Goal: Transaction & Acquisition: Purchase product/service

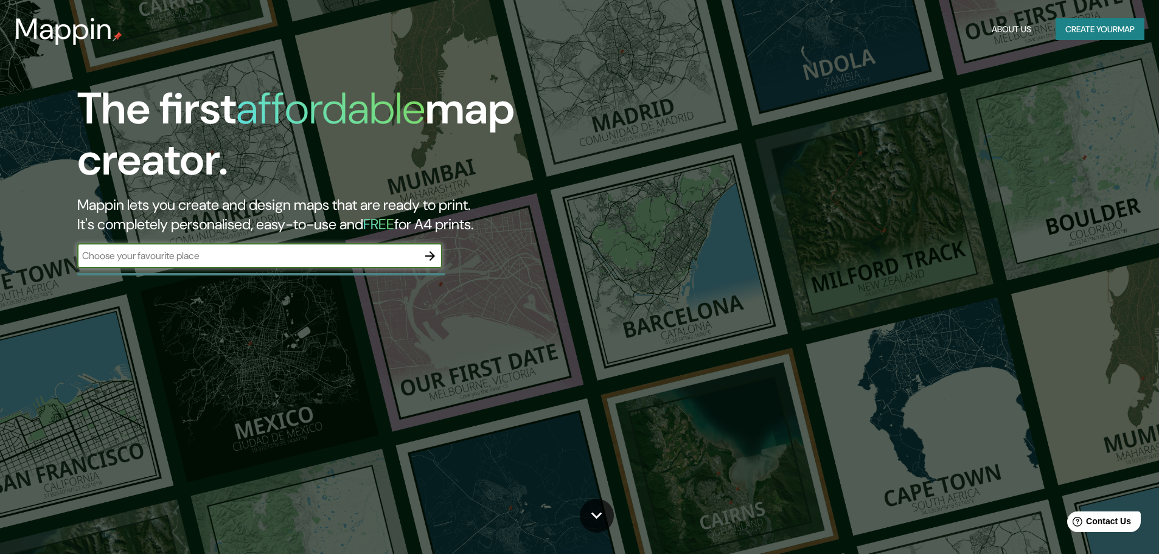
click at [289, 256] on input "text" at bounding box center [247, 256] width 341 height 14
type input "estado de [GEOGRAPHIC_DATA]"
click at [431, 256] on icon "button" at bounding box center [430, 256] width 10 height 10
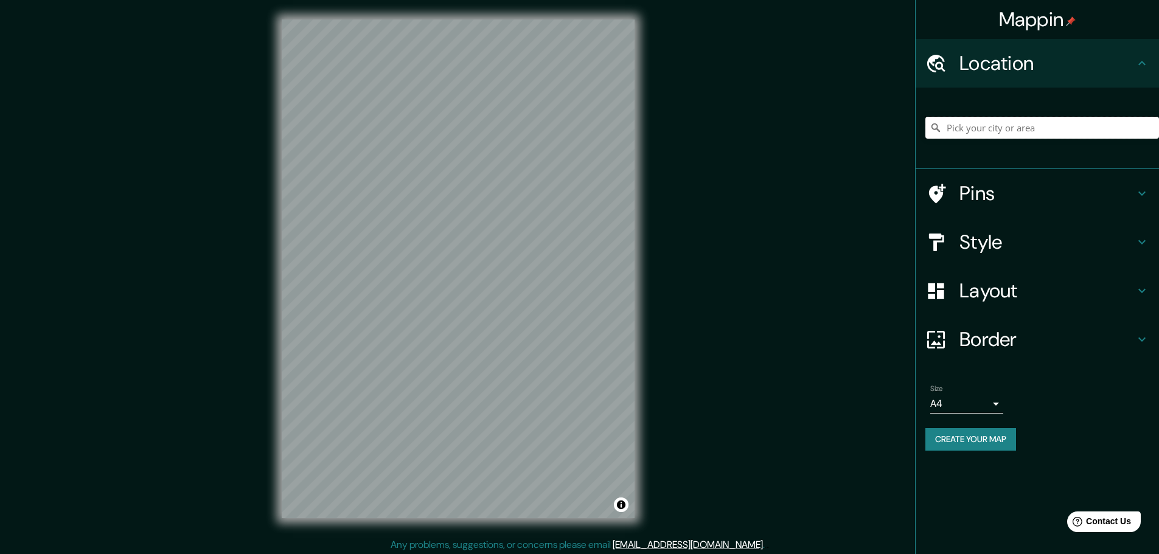
click at [1021, 135] on input "Pick your city or area" at bounding box center [1043, 128] width 234 height 22
click at [997, 241] on h4 "Style" at bounding box center [1047, 242] width 175 height 24
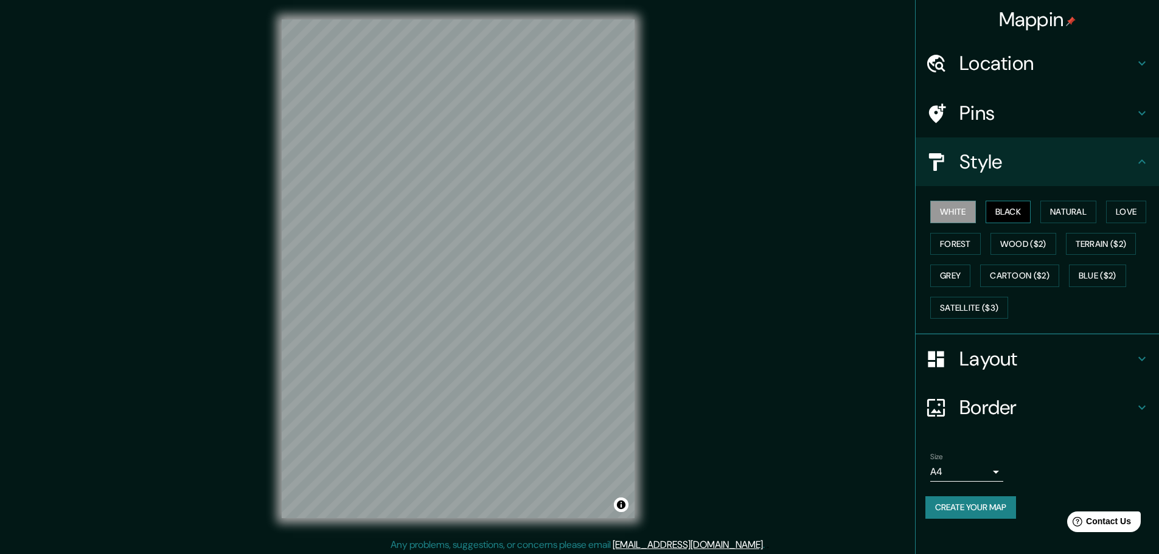
click at [1018, 215] on button "Black" at bounding box center [1009, 212] width 46 height 23
click at [1056, 214] on button "Natural" at bounding box center [1069, 212] width 56 height 23
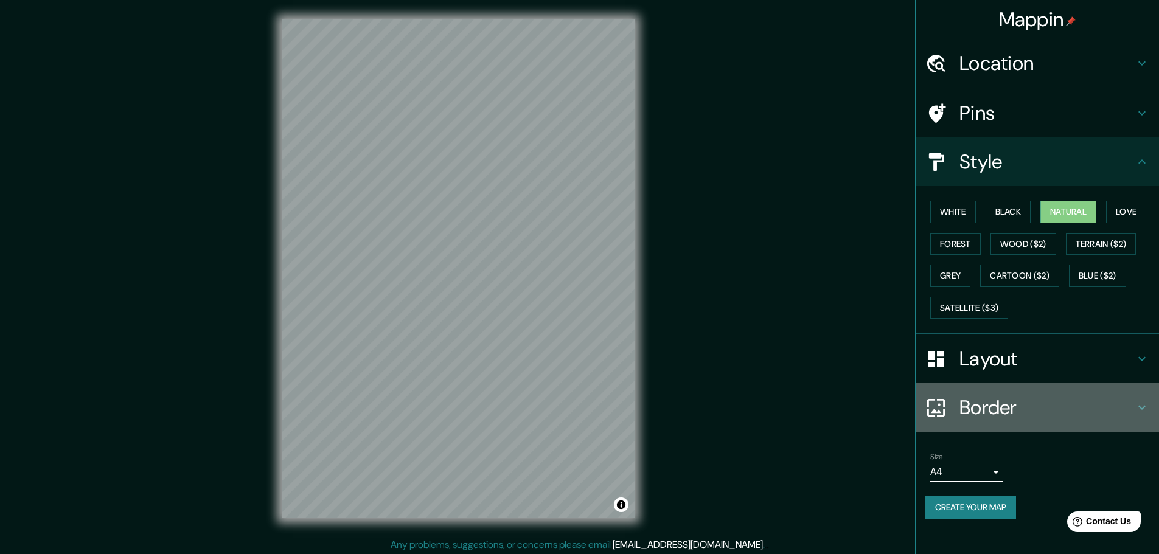
drag, startPoint x: 1006, startPoint y: 385, endPoint x: 1004, endPoint y: 378, distance: 7.1
click at [1005, 383] on ul "Location Pins Style White Black Natural Love Forest Wood ($2) Terrain ($2) Grey…" at bounding box center [1037, 286] width 243 height 495
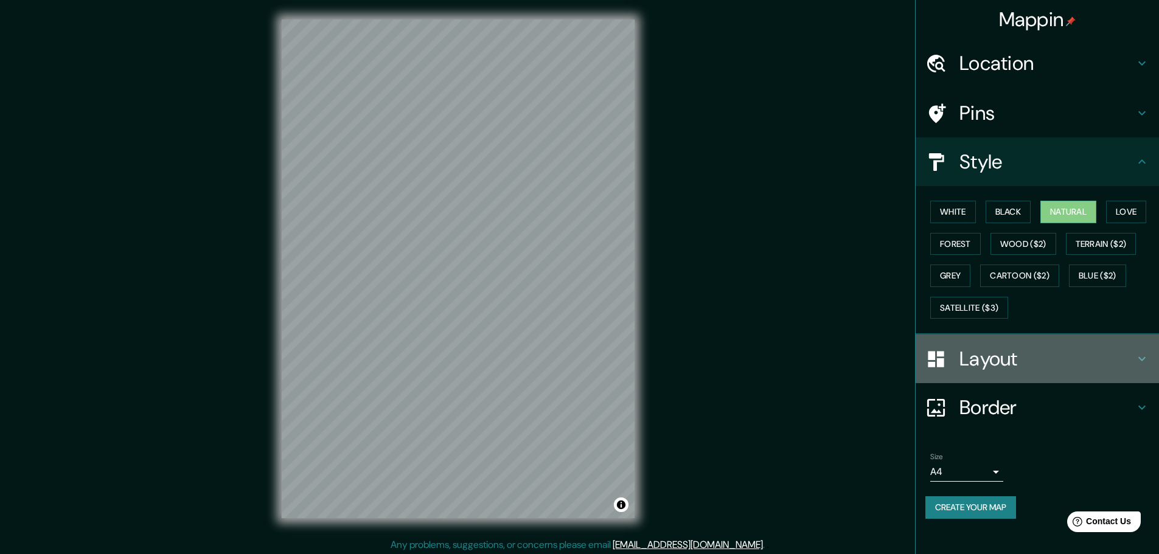
click at [1004, 370] on h4 "Layout" at bounding box center [1047, 359] width 175 height 24
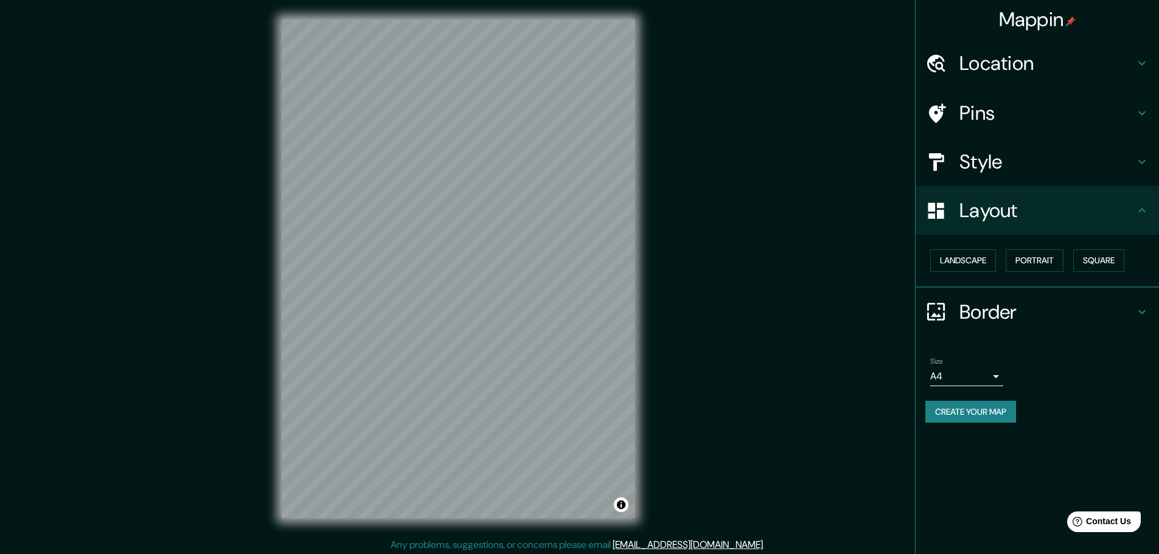
click at [983, 248] on div "Landscape [GEOGRAPHIC_DATA]" at bounding box center [1043, 261] width 234 height 32
click at [990, 260] on button "Landscape" at bounding box center [963, 261] width 66 height 23
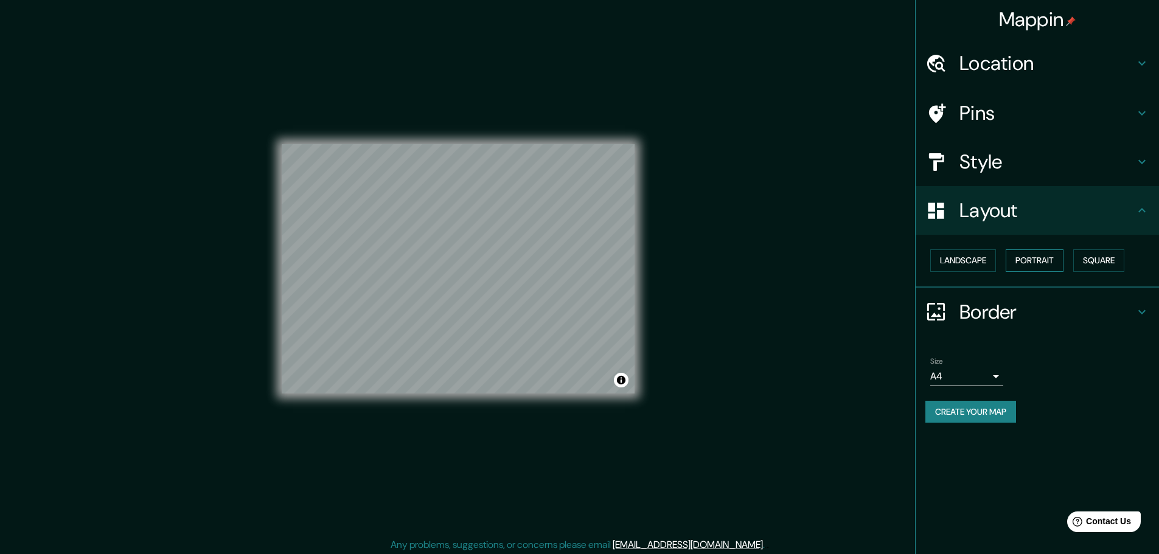
click at [1033, 260] on button "Portrait" at bounding box center [1035, 261] width 58 height 23
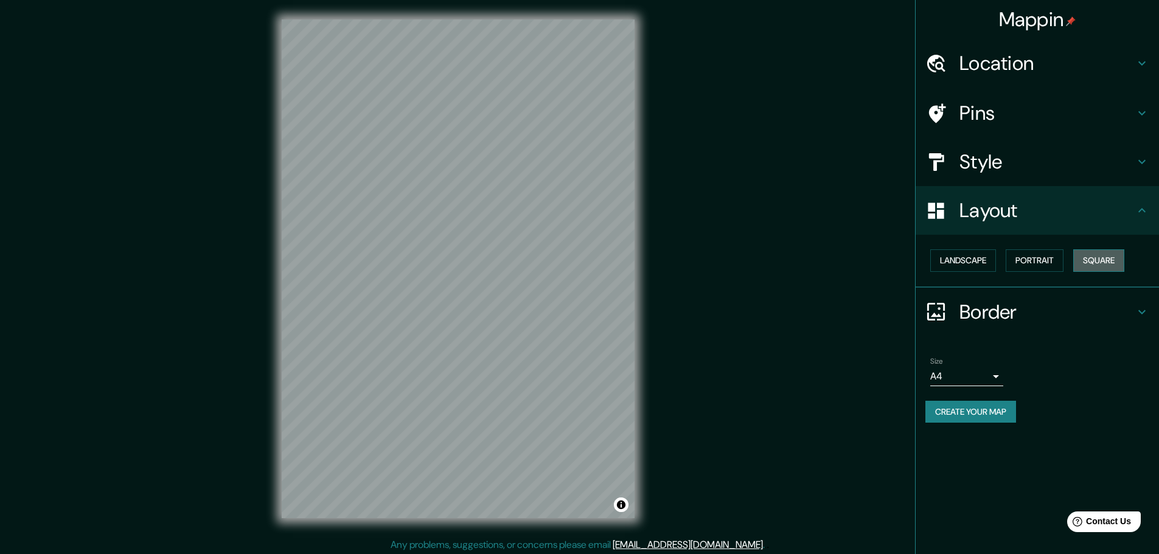
click at [1083, 261] on button "Square" at bounding box center [1099, 261] width 51 height 23
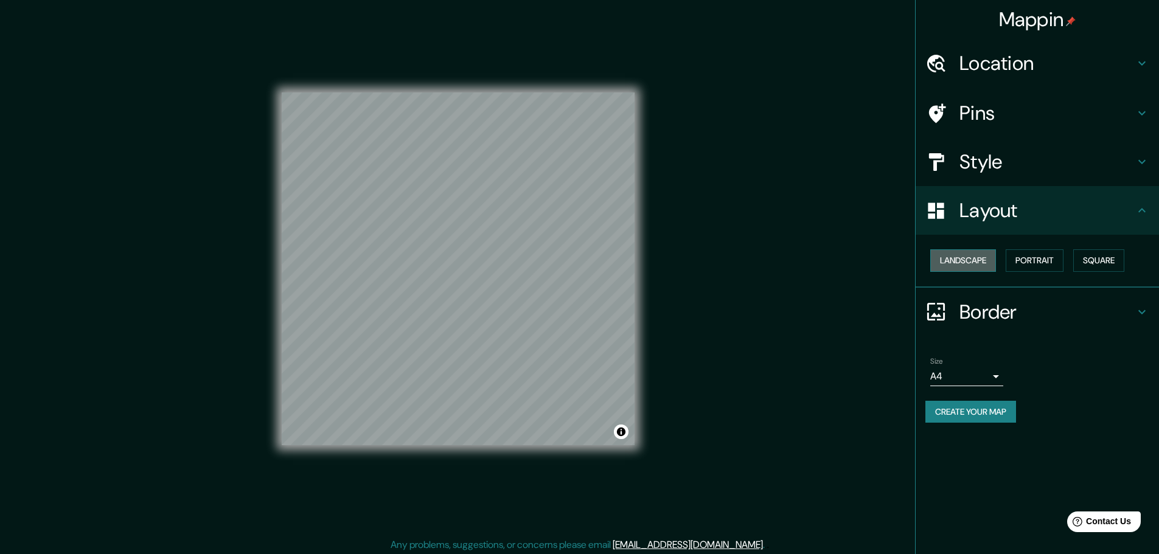
click at [982, 260] on button "Landscape" at bounding box center [963, 261] width 66 height 23
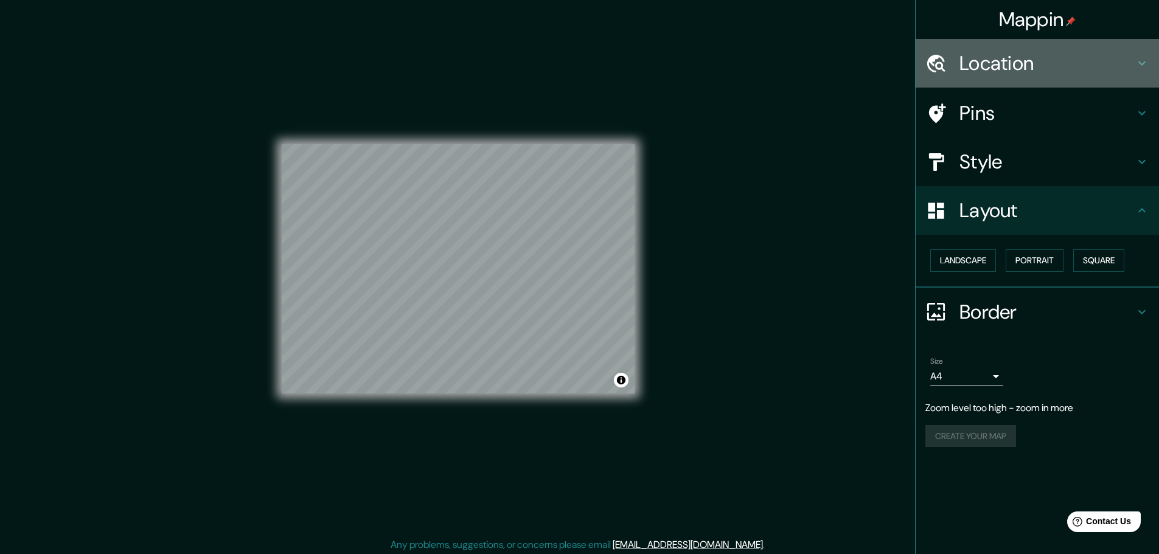
click at [1074, 65] on h4 "Location" at bounding box center [1047, 63] width 175 height 24
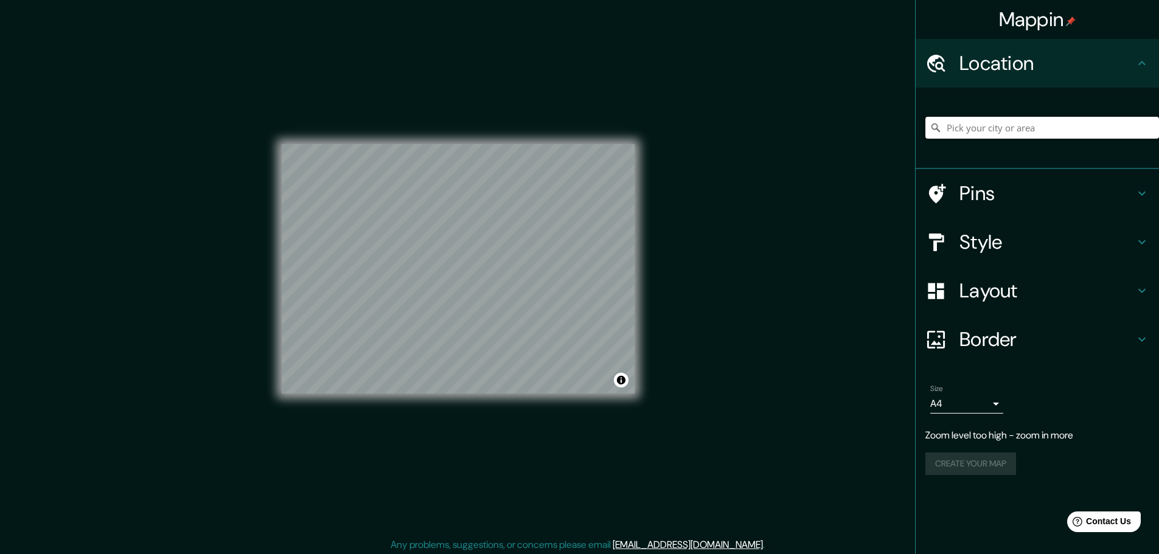
click at [1053, 117] on input "Pick your city or area" at bounding box center [1043, 128] width 234 height 22
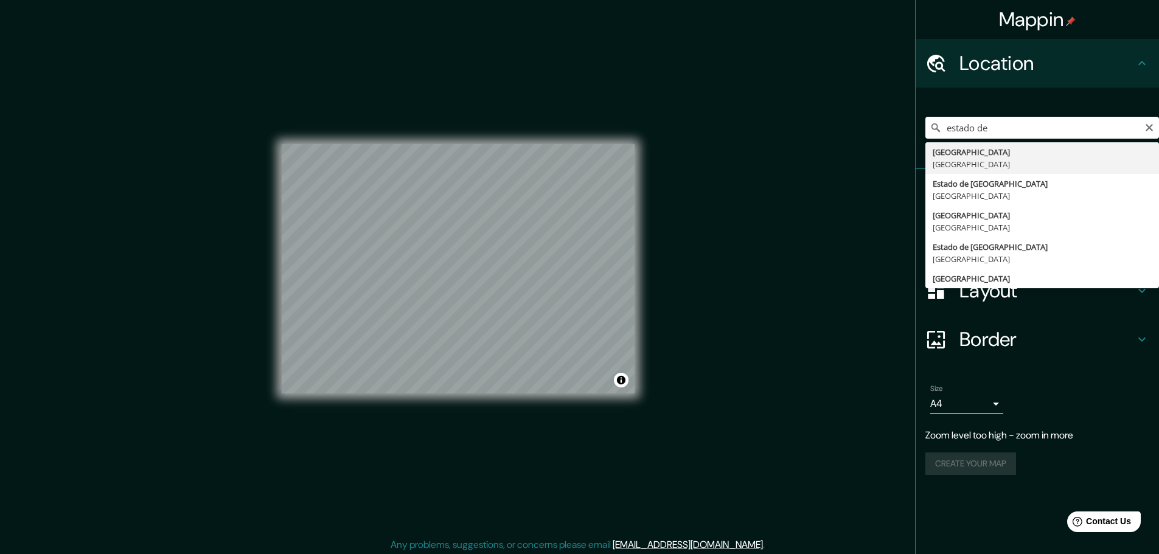
type input "[GEOGRAPHIC_DATA], [GEOGRAPHIC_DATA]"
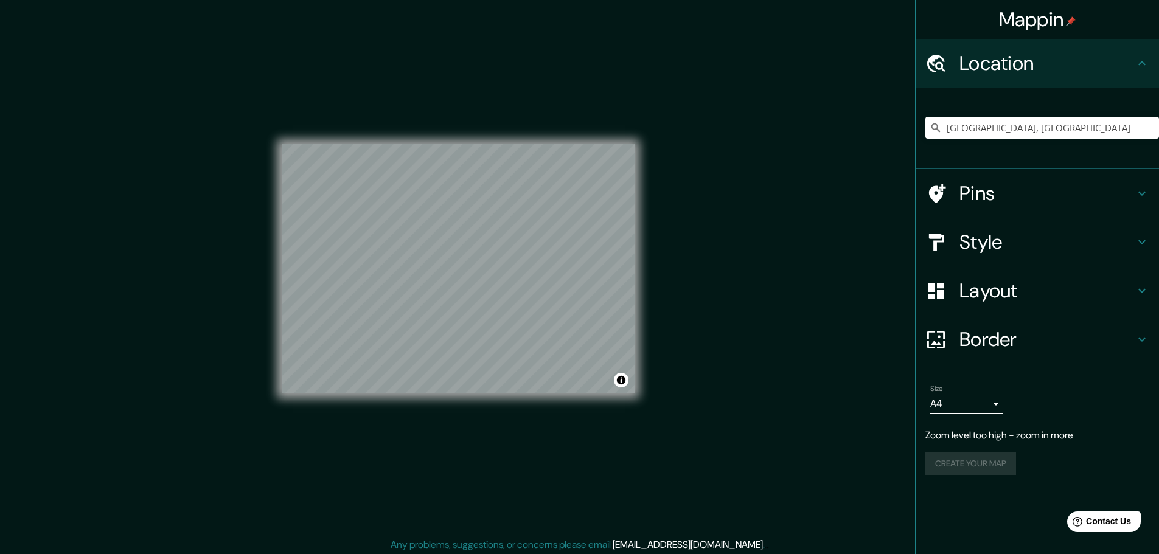
click at [1028, 188] on h4 "Pins" at bounding box center [1047, 193] width 175 height 24
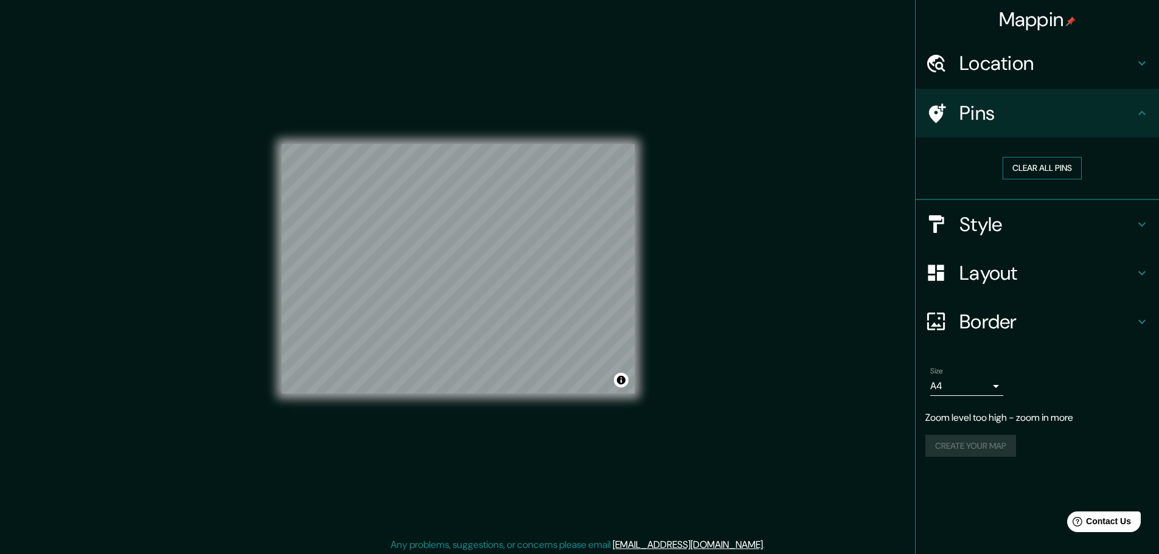
click at [1033, 167] on button "Clear all pins" at bounding box center [1042, 168] width 79 height 23
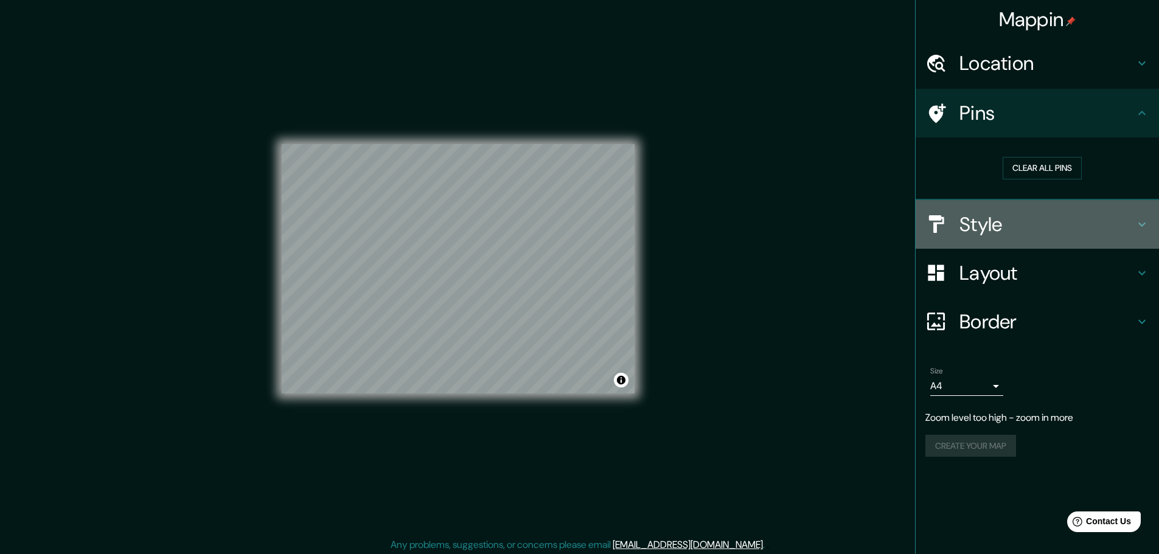
click at [1010, 220] on h4 "Style" at bounding box center [1047, 224] width 175 height 24
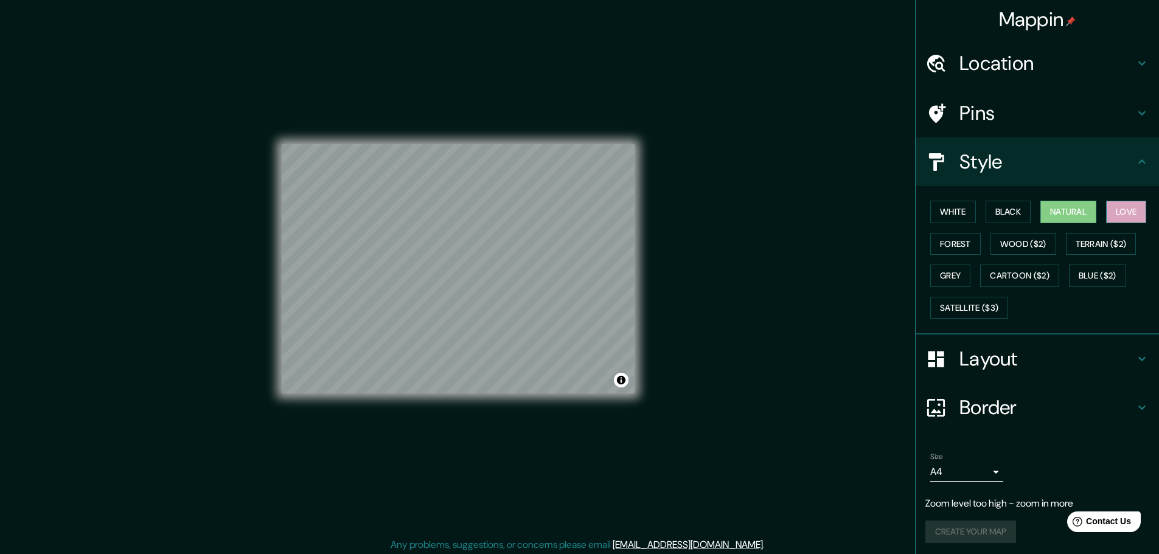
click at [1111, 215] on button "Love" at bounding box center [1126, 212] width 40 height 23
click at [1009, 212] on button "Black" at bounding box center [1009, 212] width 46 height 23
click at [949, 206] on button "White" at bounding box center [953, 212] width 46 height 23
click at [958, 242] on button "Forest" at bounding box center [955, 244] width 51 height 23
click at [946, 210] on button "White" at bounding box center [953, 212] width 46 height 23
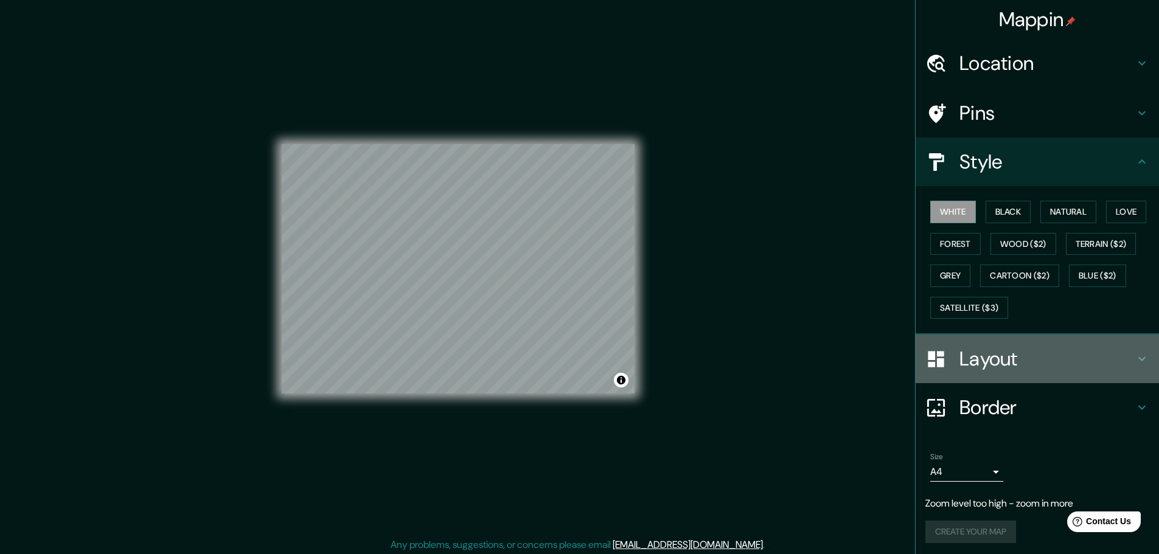
click at [996, 361] on h4 "Layout" at bounding box center [1047, 359] width 175 height 24
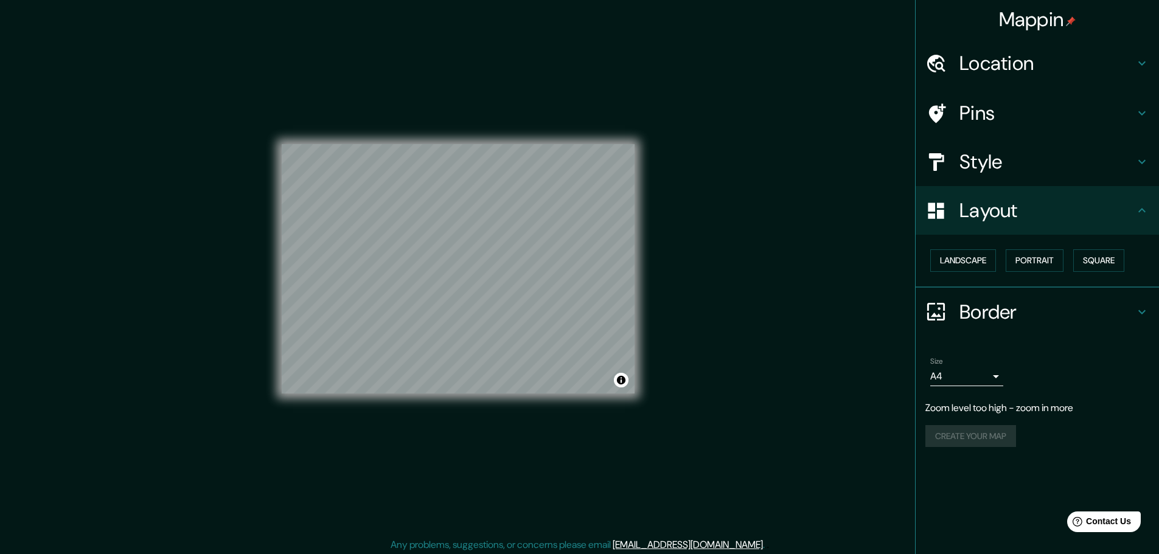
click at [1002, 313] on h4 "Border" at bounding box center [1047, 312] width 175 height 24
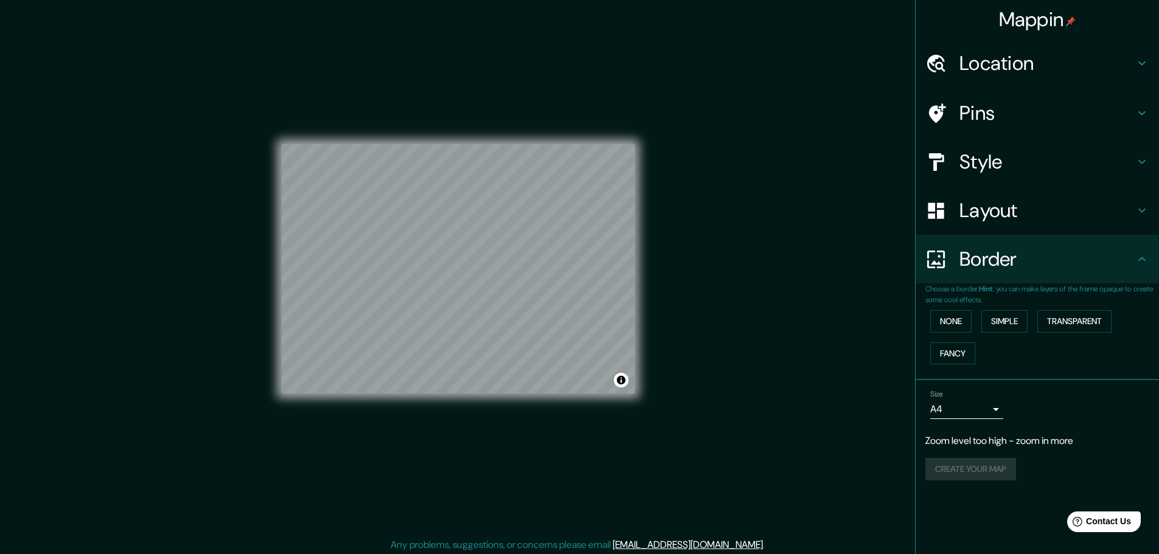
click at [982, 405] on body "Mappin Location [GEOGRAPHIC_DATA], [GEOGRAPHIC_DATA] Pins Style Layout Border C…" at bounding box center [579, 277] width 1159 height 554
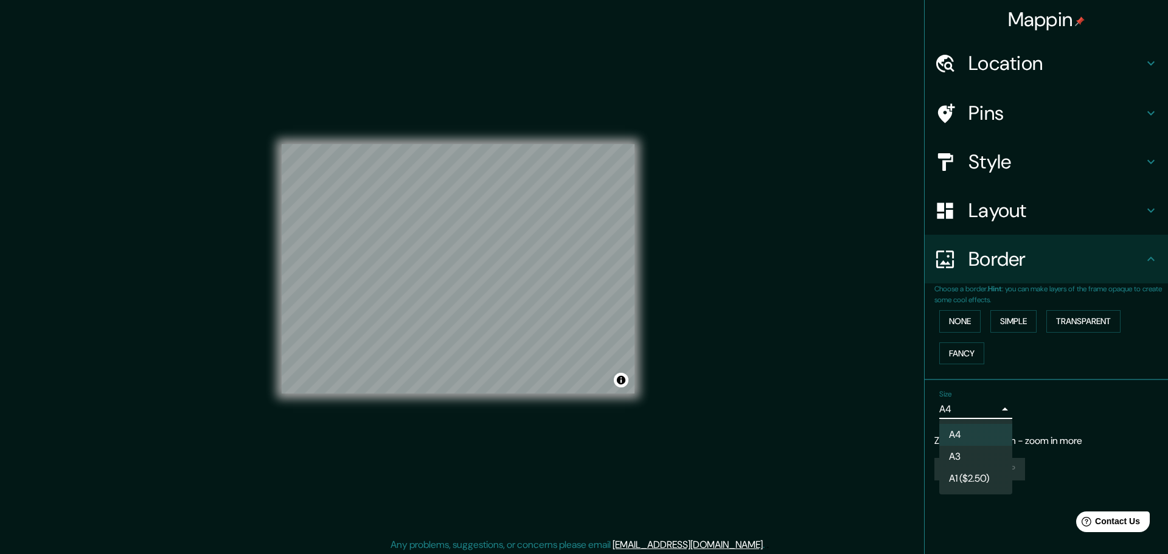
click at [876, 419] on div at bounding box center [584, 277] width 1168 height 554
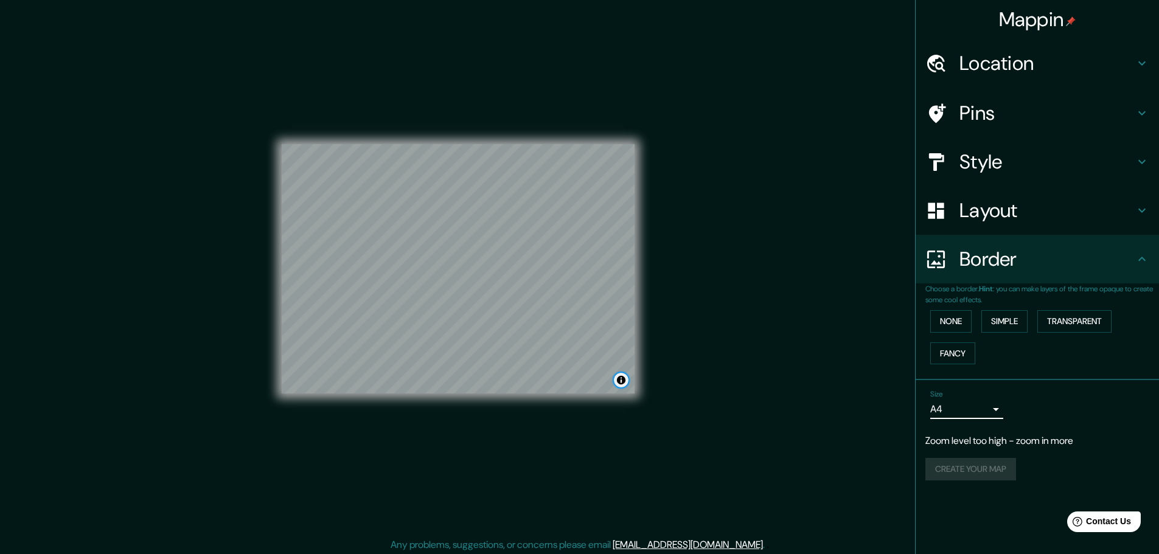
click at [622, 386] on button "Toggle attribution" at bounding box center [621, 380] width 15 height 15
click at [717, 278] on div "Mappin Location [GEOGRAPHIC_DATA], [GEOGRAPHIC_DATA] Pins Style Layout Border C…" at bounding box center [579, 278] width 1159 height 557
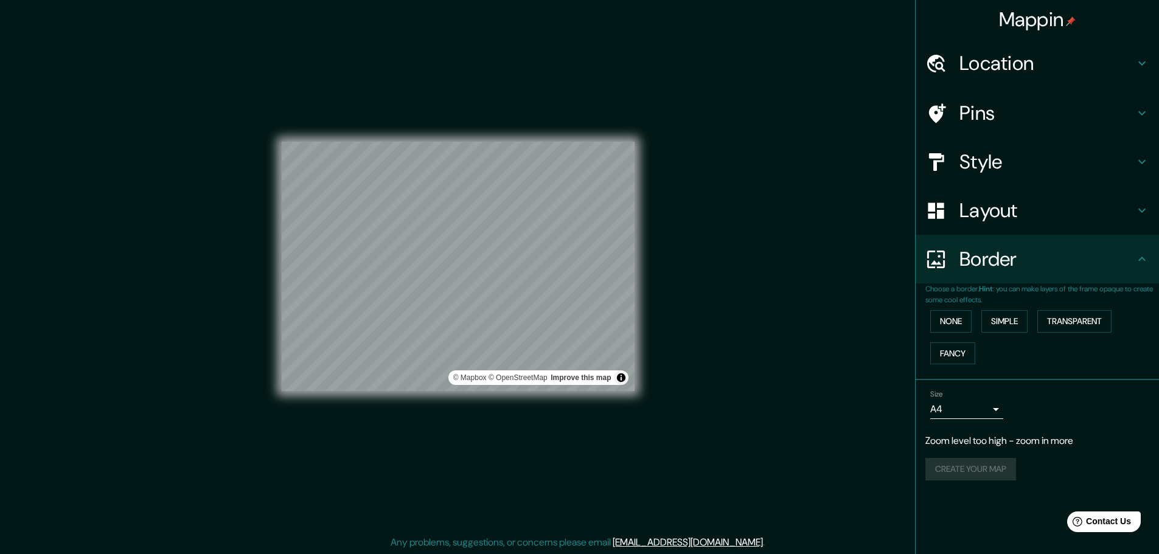
scroll to position [3, 0]
